Goal: Task Accomplishment & Management: Use online tool/utility

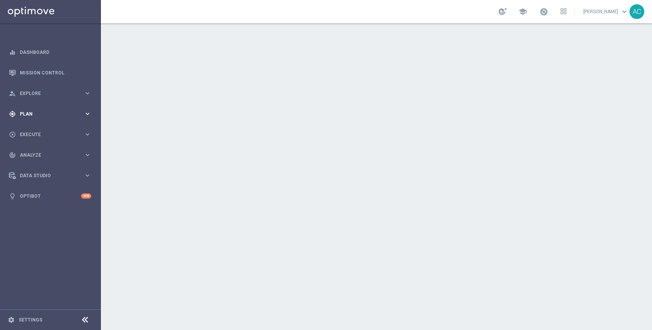
click at [40, 111] on div "gps_fixed Plan" at bounding box center [46, 114] width 75 height 7
click at [39, 131] on link "Target Groups" at bounding box center [50, 130] width 61 height 6
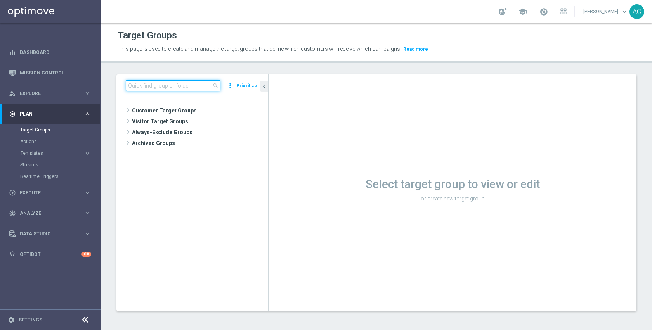
click at [187, 88] on input at bounding box center [173, 85] width 95 height 11
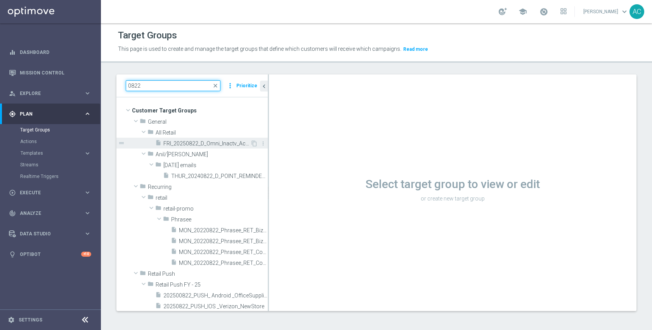
type input "0822"
click at [196, 142] on span "FRI_20250822_D_Omni_Inactv_Accounts" at bounding box center [206, 143] width 87 height 7
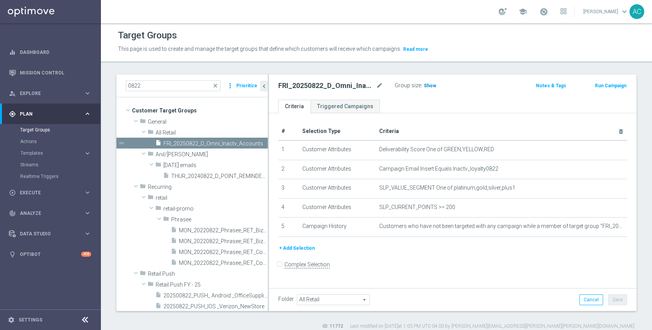
click at [424, 87] on span "Show" at bounding box center [430, 85] width 12 height 5
click at [427, 87] on span "291" at bounding box center [429, 86] width 10 height 7
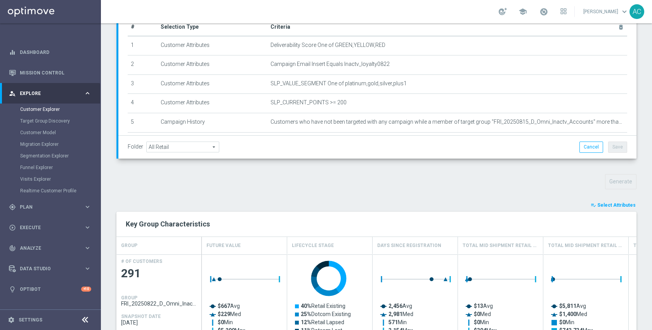
scroll to position [160, 0]
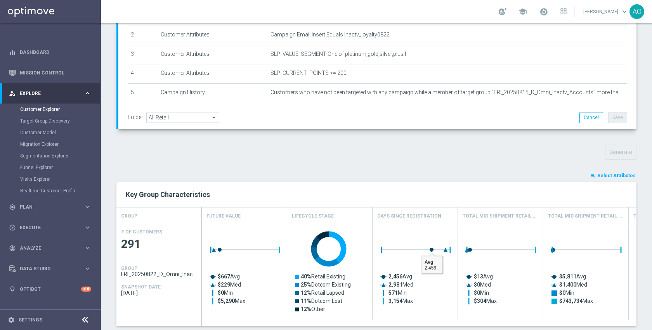
click at [615, 180] on button "playlist_add_check Select Attributes" at bounding box center [613, 176] width 47 height 9
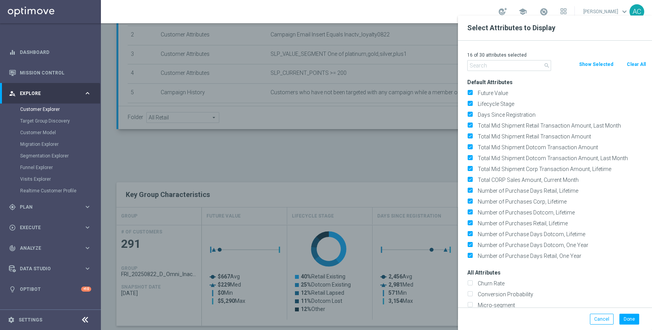
click at [636, 60] on button "Clear All" at bounding box center [636, 64] width 21 height 9
checkbox input "false"
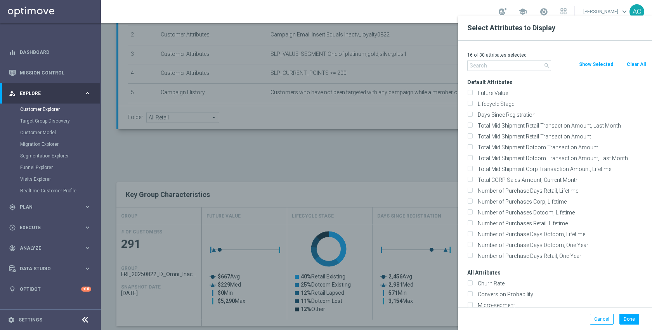
checkbox input "false"
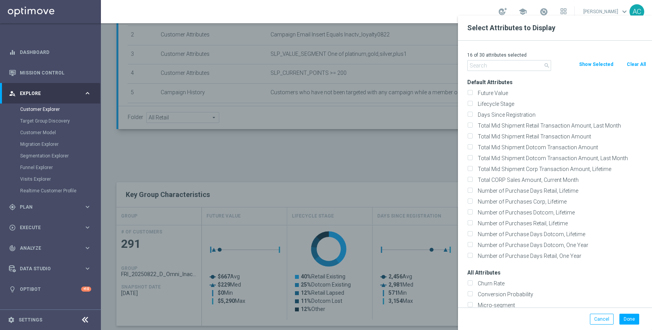
checkbox input "false"
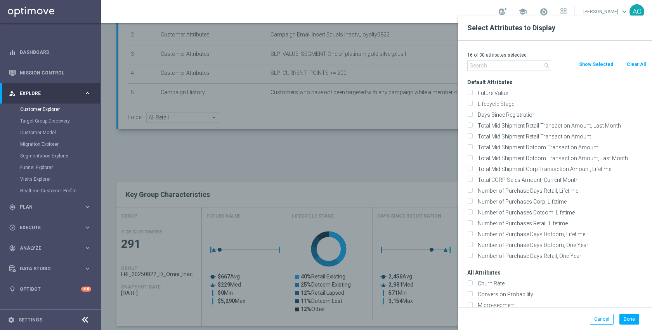
checkbox input "false"
click at [493, 69] on input "text" at bounding box center [509, 65] width 84 height 11
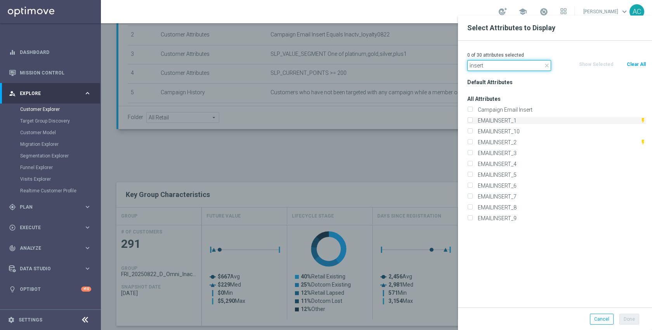
type input "insert"
click at [515, 119] on label "EMAILINSERT_1" at bounding box center [557, 120] width 165 height 7
click at [472, 119] on input "EMAILINSERT_1" at bounding box center [469, 121] width 5 height 5
checkbox input "true"
click at [516, 142] on label "EMAILINSERT_2" at bounding box center [557, 142] width 165 height 7
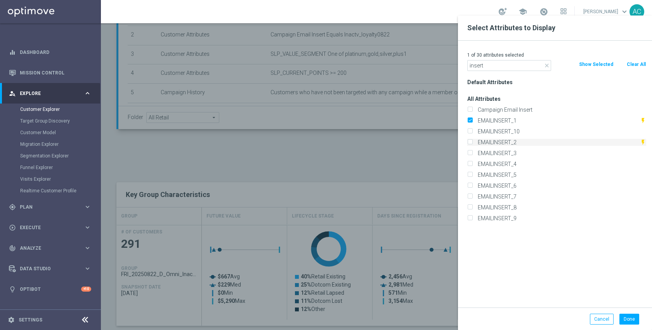
click at [472, 142] on input "EMAILINSERT_2" at bounding box center [469, 143] width 5 height 5
checkbox input "true"
click at [514, 151] on label "EMAILINSERT_3" at bounding box center [560, 153] width 171 height 7
click at [472, 152] on input "EMAILINSERT_3" at bounding box center [469, 154] width 5 height 5
checkbox input "true"
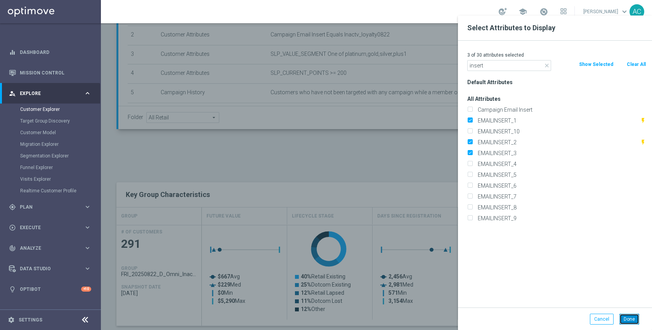
click at [629, 321] on button "Done" at bounding box center [629, 319] width 20 height 11
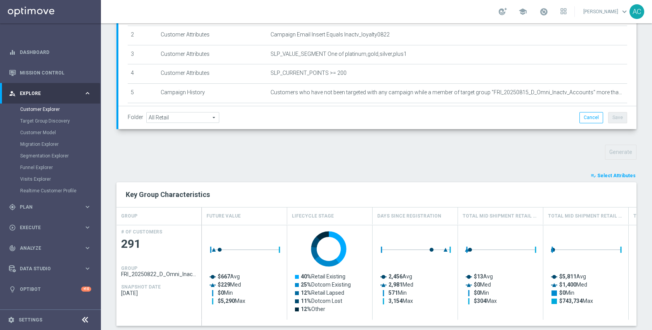
type input "Search"
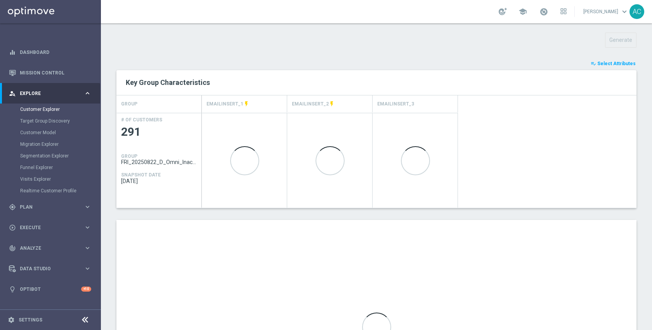
scroll to position [388, 0]
